Goal: Information Seeking & Learning: Learn about a topic

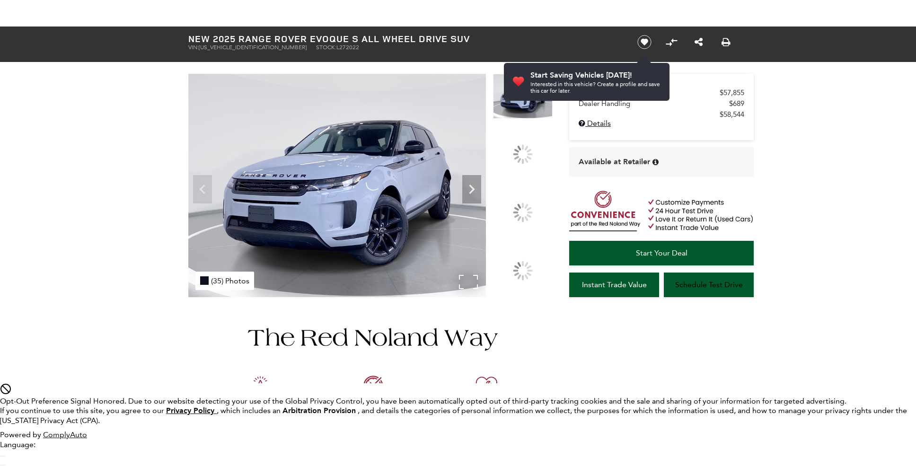
click at [225, 281] on div "(35) Photos" at bounding box center [224, 281] width 59 height 18
